Goal: Obtain resource: Obtain resource

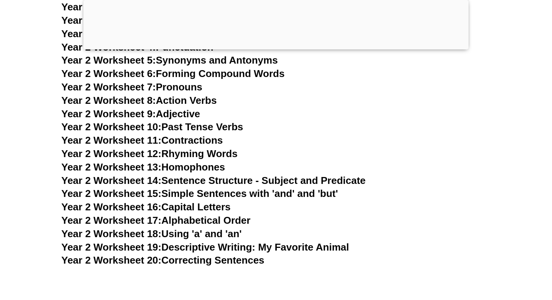
scroll to position [2330, 0]
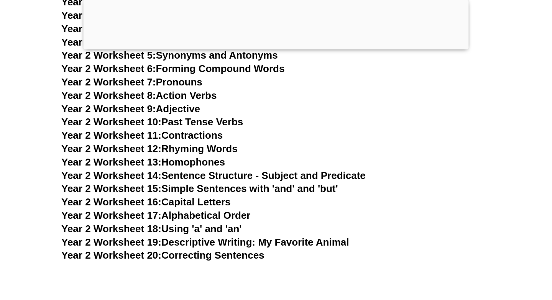
click at [290, 175] on link "Year 2 Worksheet 14: Sentence Structure - Subject and Predicate" at bounding box center [213, 176] width 305 height 12
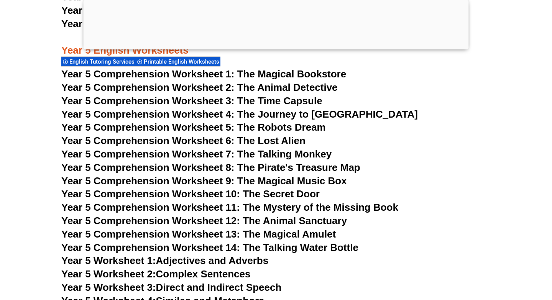
scroll to position [3857, 0]
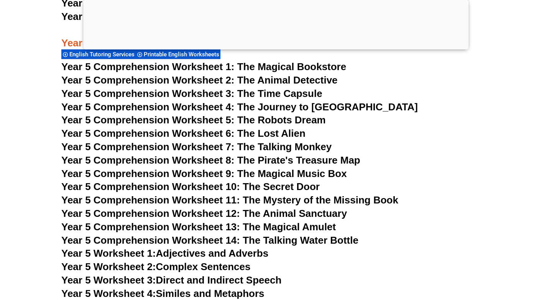
click at [176, 65] on span "Year 5 Comprehension Worksheet 1: The Magical Bookstore" at bounding box center [203, 67] width 285 height 12
click at [205, 105] on span "Year 5 Comprehension Worksheet 4: The Journey to Atlantis" at bounding box center [239, 107] width 357 height 12
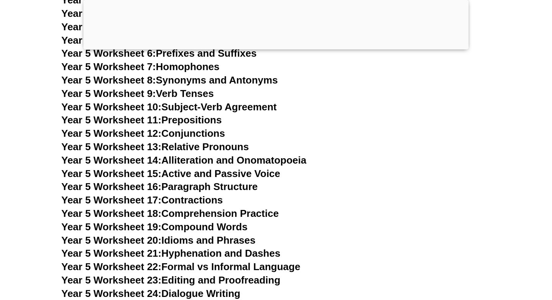
scroll to position [4125, 0]
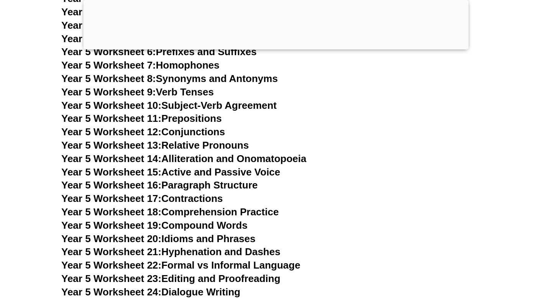
click at [203, 122] on link "Year 5 Worksheet 11: Prepositions" at bounding box center [141, 119] width 160 height 12
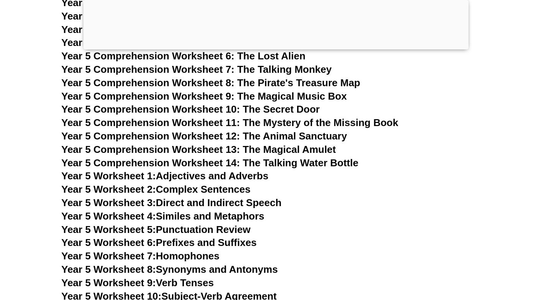
scroll to position [3936, 0]
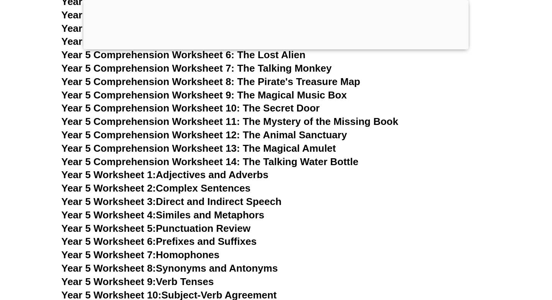
click at [283, 48] on div at bounding box center [277, 48] width 386 height 0
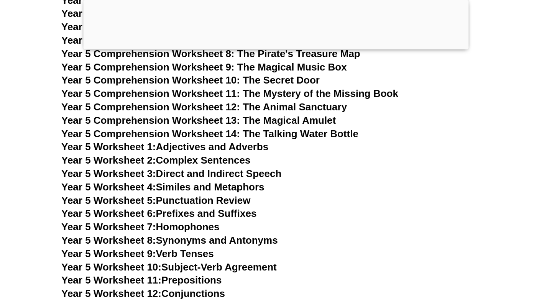
scroll to position [3888, 0]
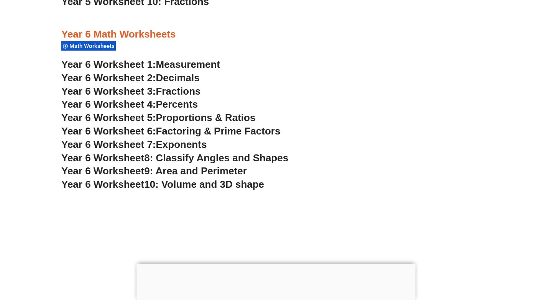
scroll to position [1754, 0]
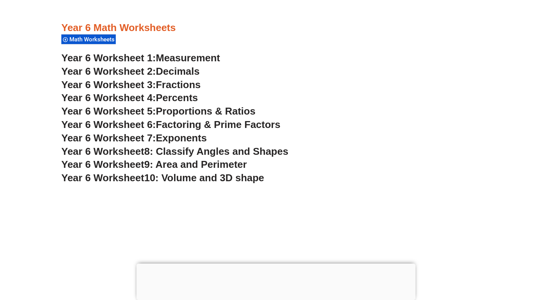
click at [153, 69] on span "Year 6 Worksheet 2:" at bounding box center [108, 72] width 95 height 12
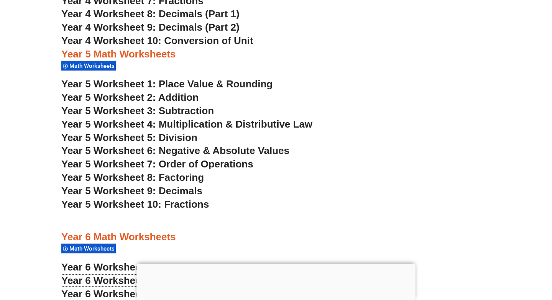
scroll to position [1545, 0]
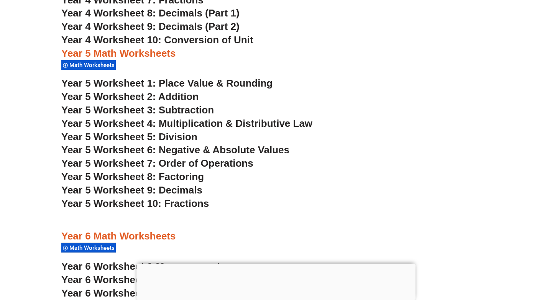
click at [278, 264] on div at bounding box center [276, 264] width 279 height 0
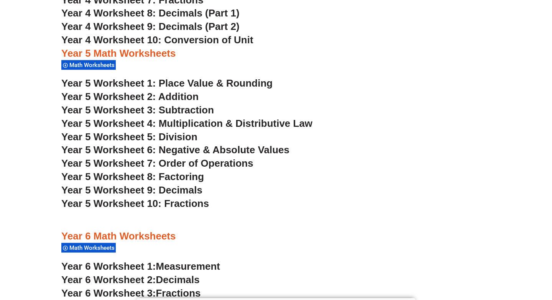
click at [448, 300] on iframe "Chat Widget" at bounding box center [486, 257] width 131 height 87
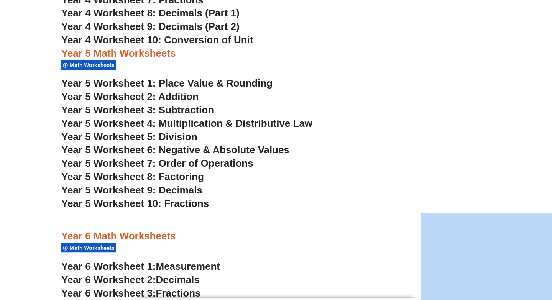
click at [341, 188] on h3 "Year 5 Worksheet 9: Decimals" at bounding box center [276, 190] width 430 height 13
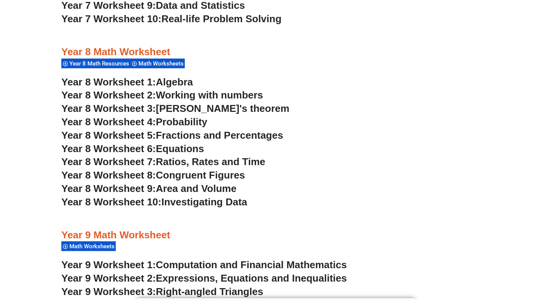
scroll to position [2466, 0]
